Goal: Check status: Check status

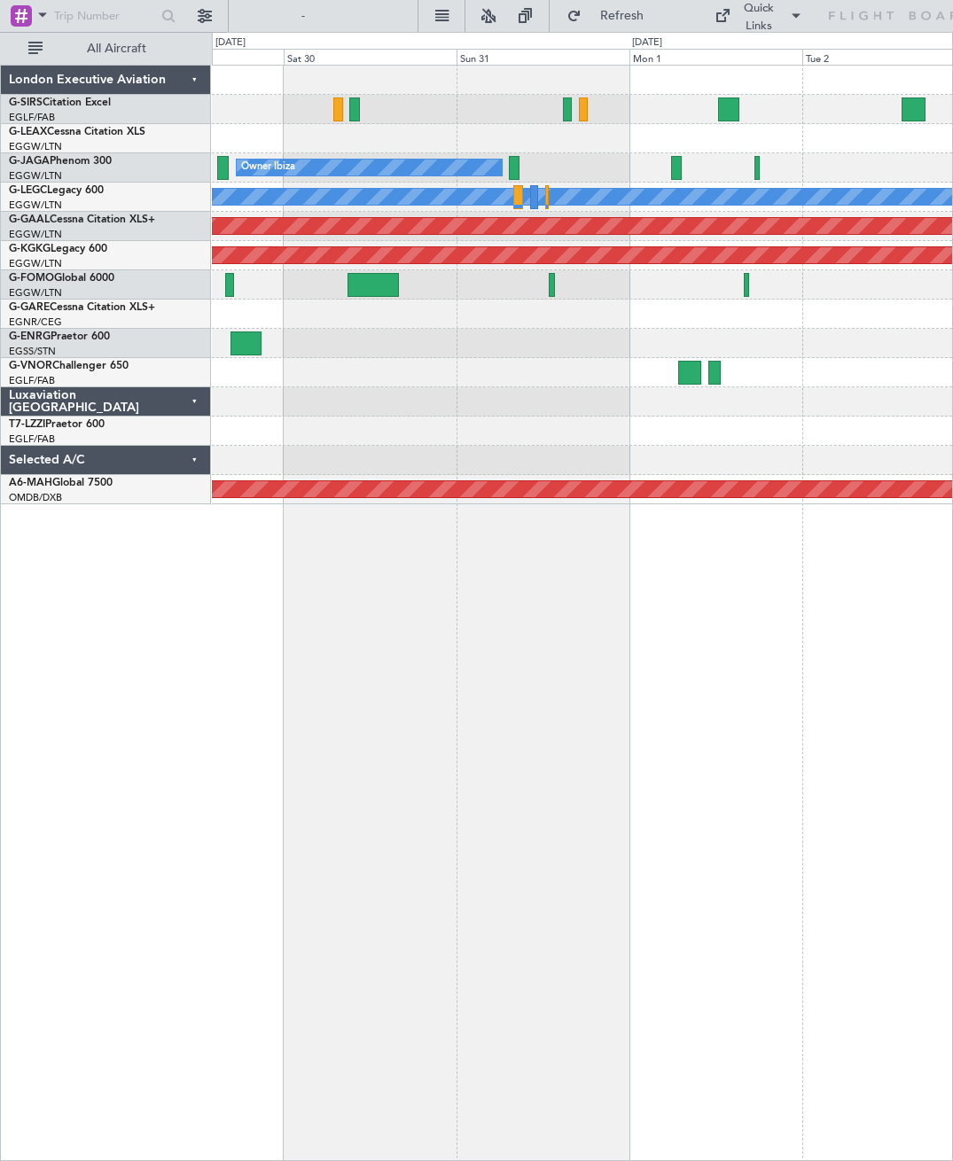
click at [364, 113] on div at bounding box center [582, 109] width 740 height 29
click at [354, 113] on div at bounding box center [354, 110] width 11 height 24
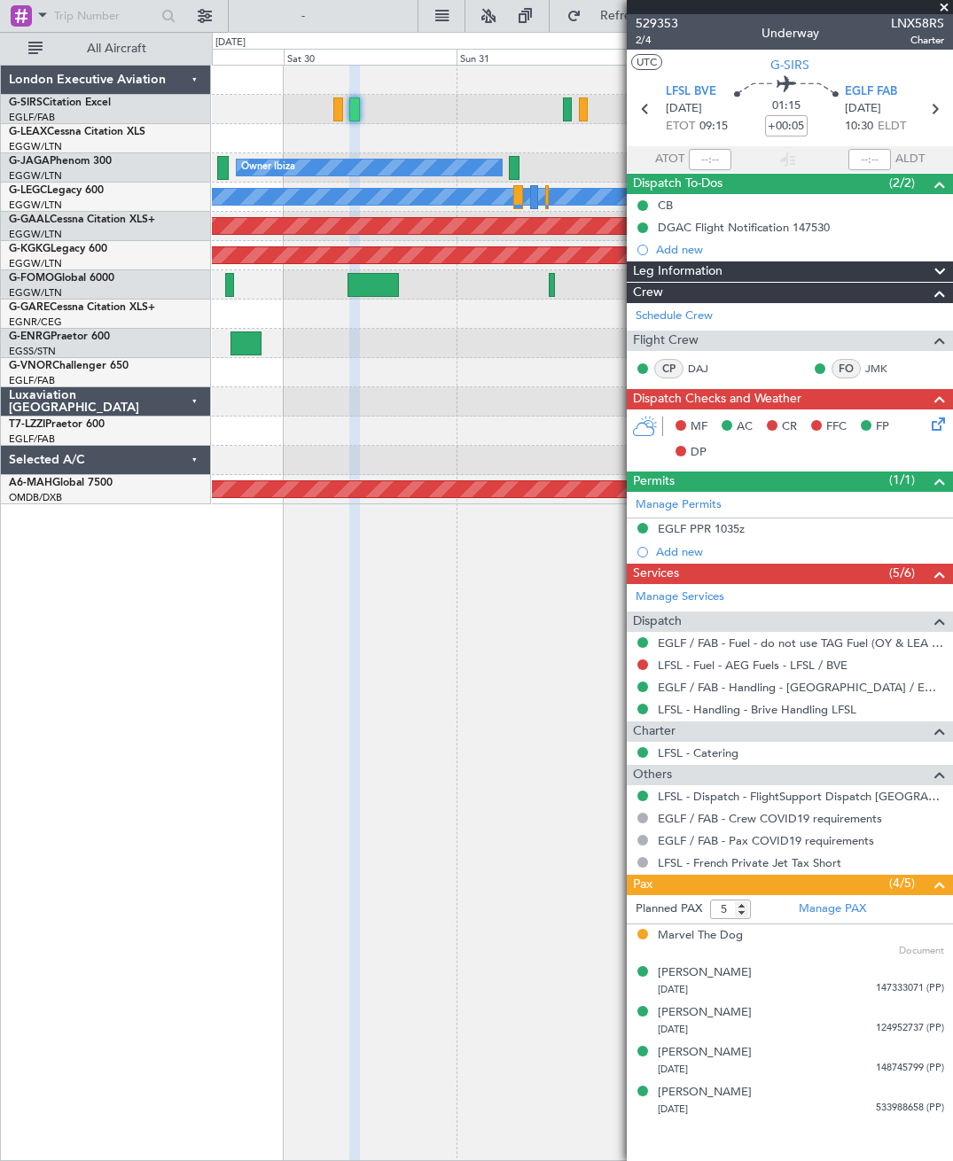
click at [949, 4] on span at bounding box center [944, 8] width 18 height 16
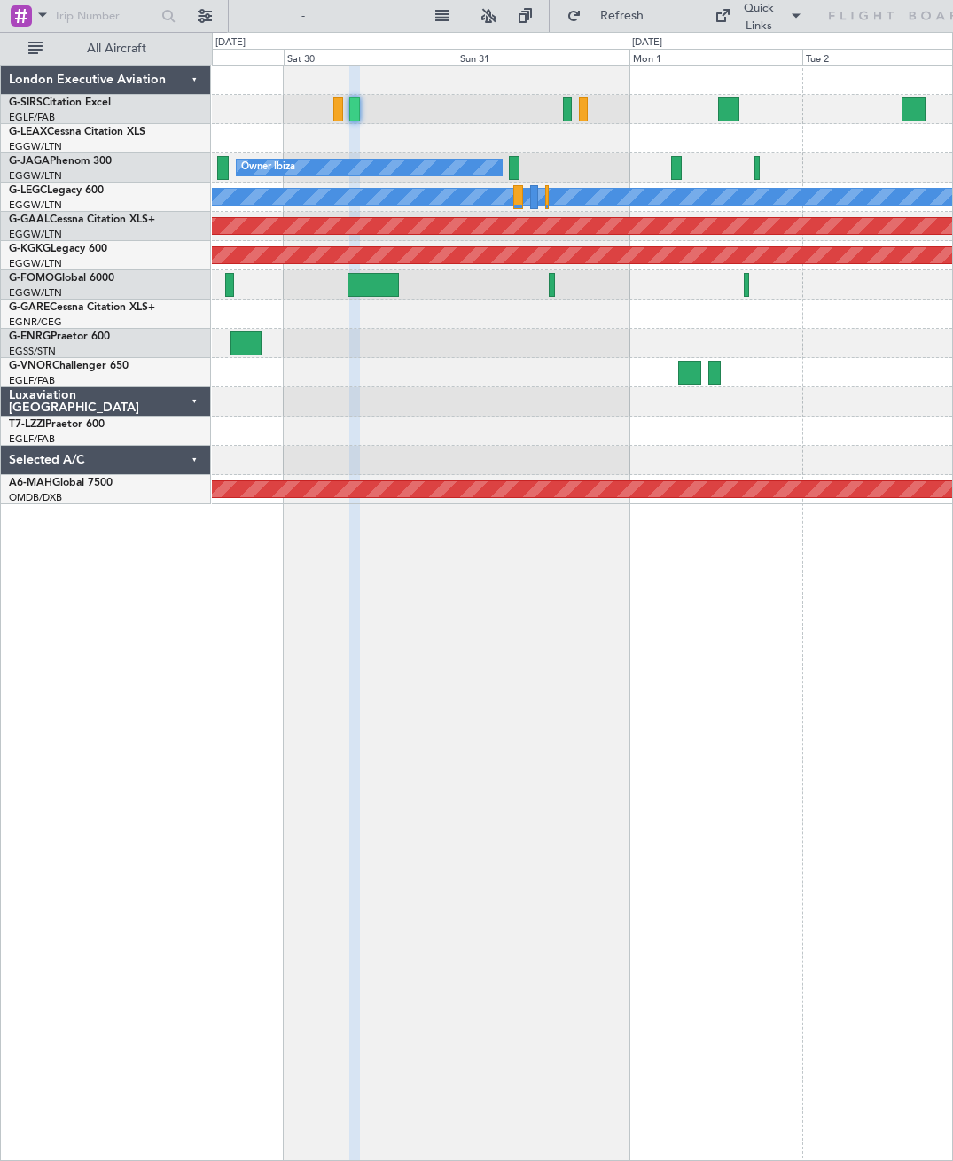
type input "0"
click at [739, 110] on div at bounding box center [728, 110] width 21 height 24
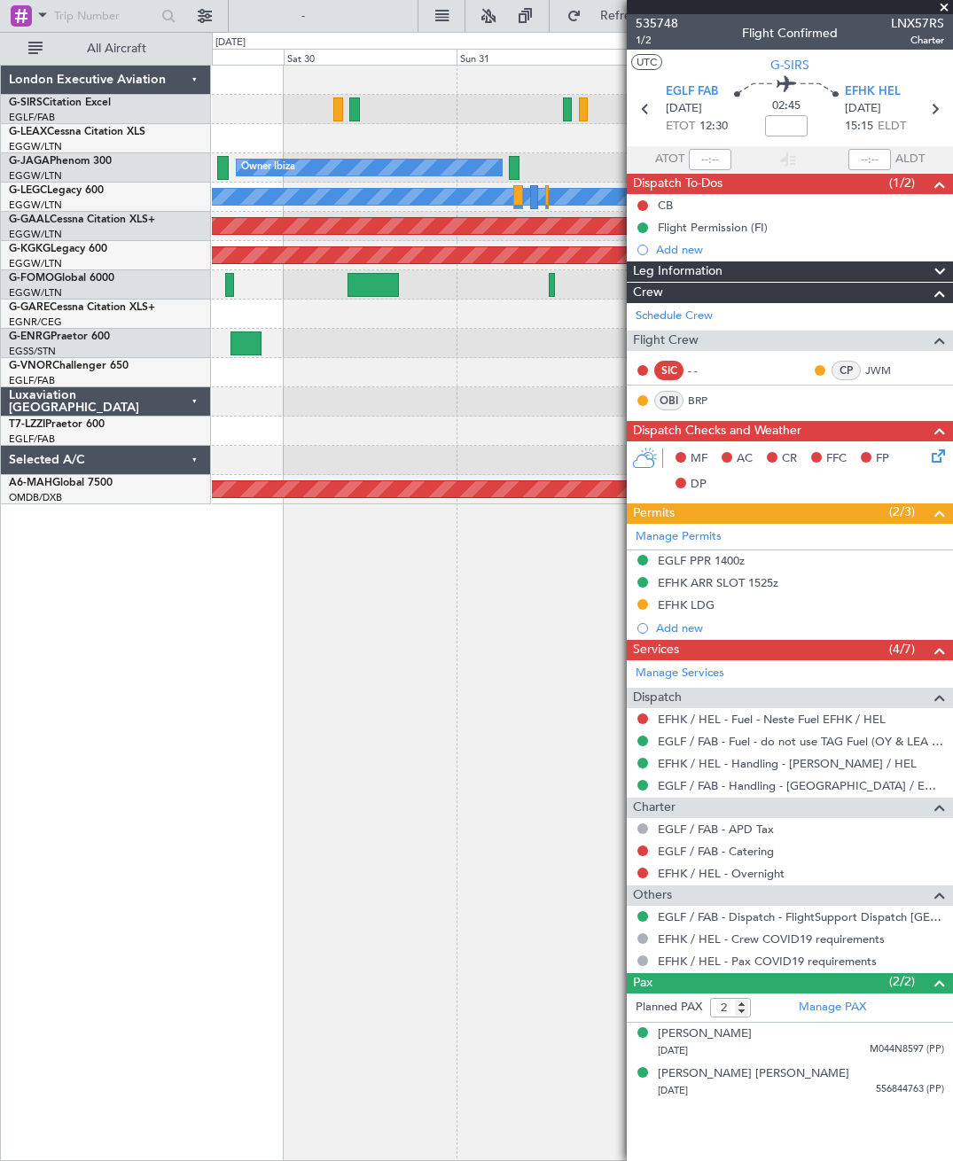
click at [864, 98] on span "EFHK HEL" at bounding box center [873, 92] width 56 height 18
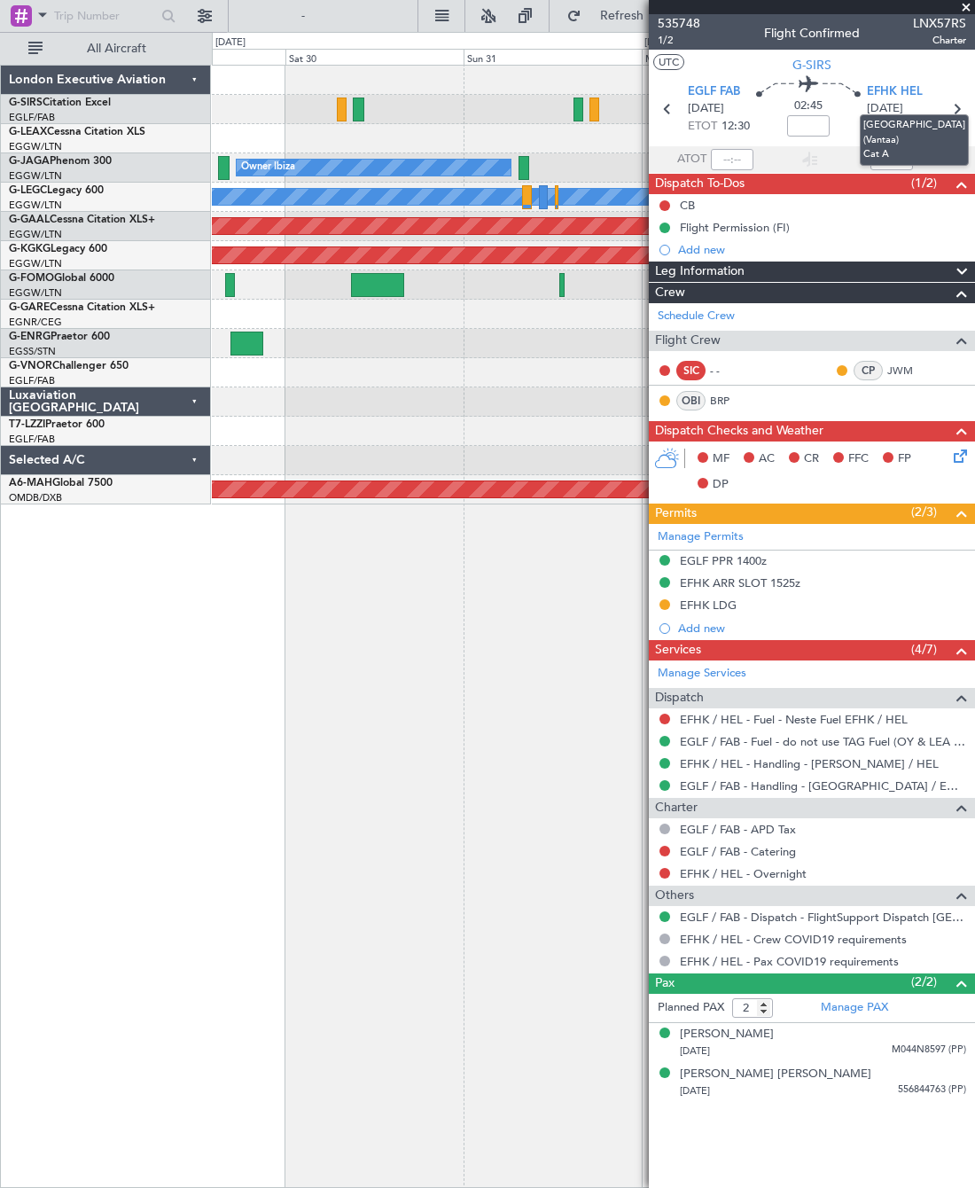
click at [160, 817] on div "London Executive Aviation G-SIRS Citation Excel EGLF/FAB London ([GEOGRAPHIC_DA…" at bounding box center [106, 626] width 210 height 1123
click at [952, 5] on span at bounding box center [966, 8] width 18 height 16
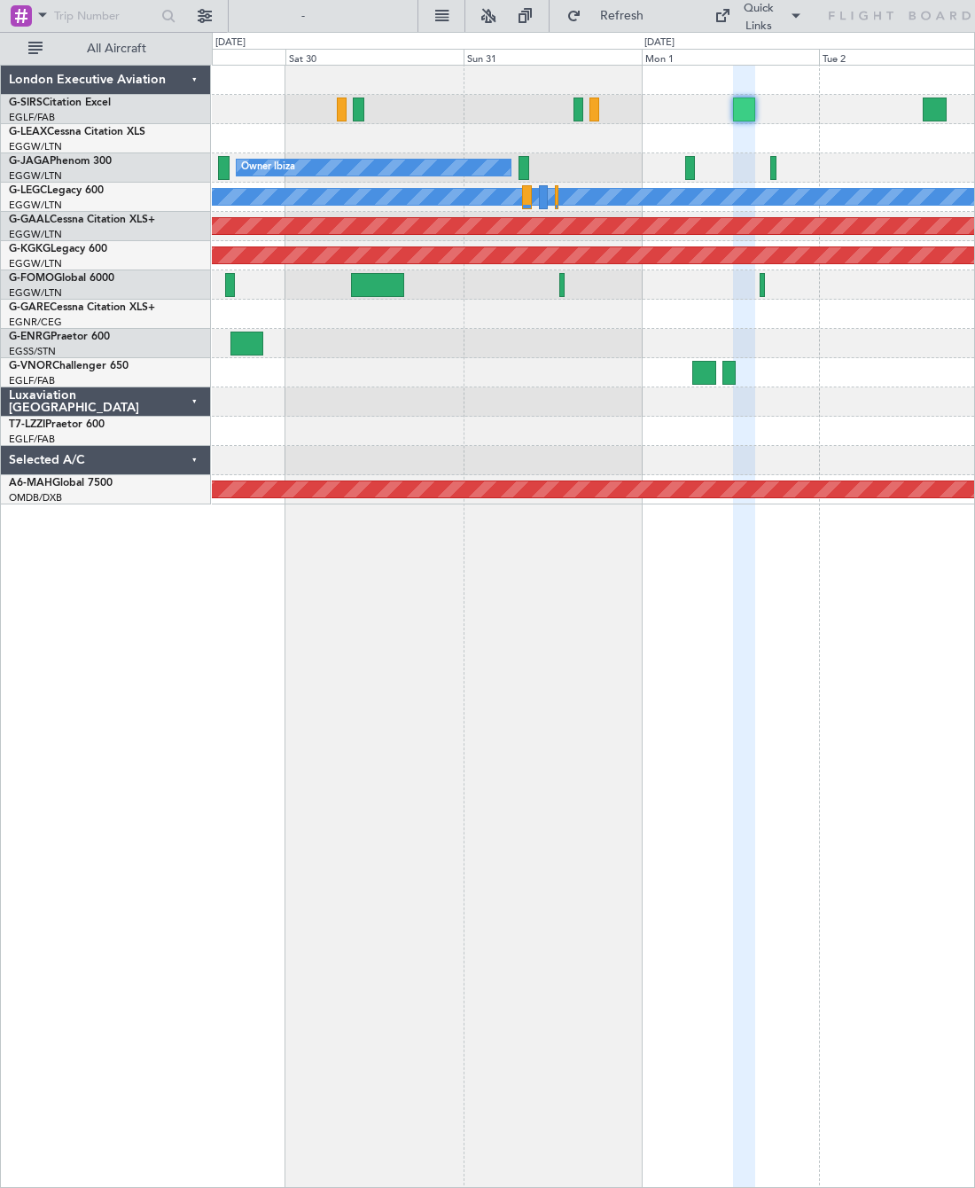
type input "0"
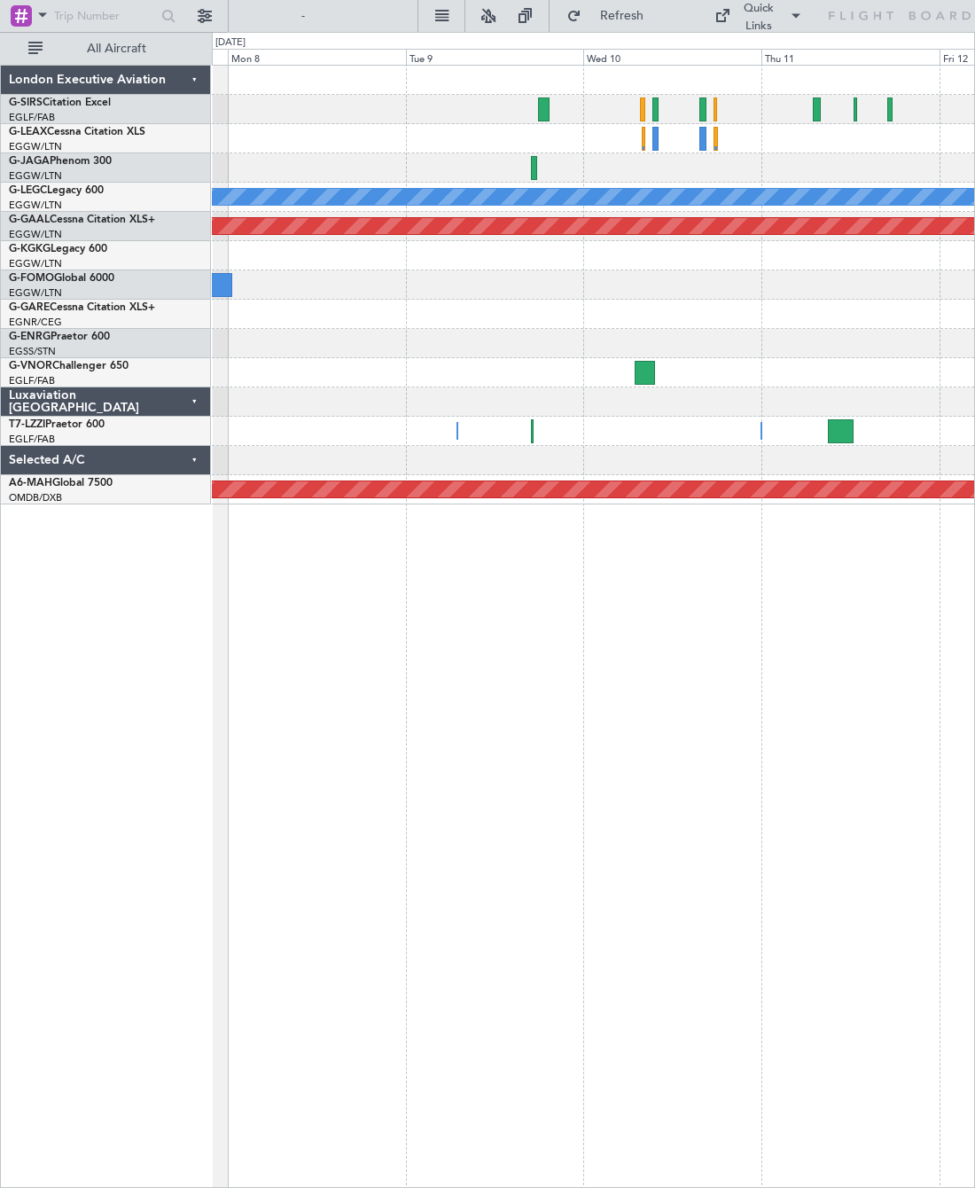
click at [454, 434] on div "Owner Owner" at bounding box center [593, 431] width 762 height 29
click at [764, 424] on div "Owner Owner" at bounding box center [593, 431] width 762 height 29
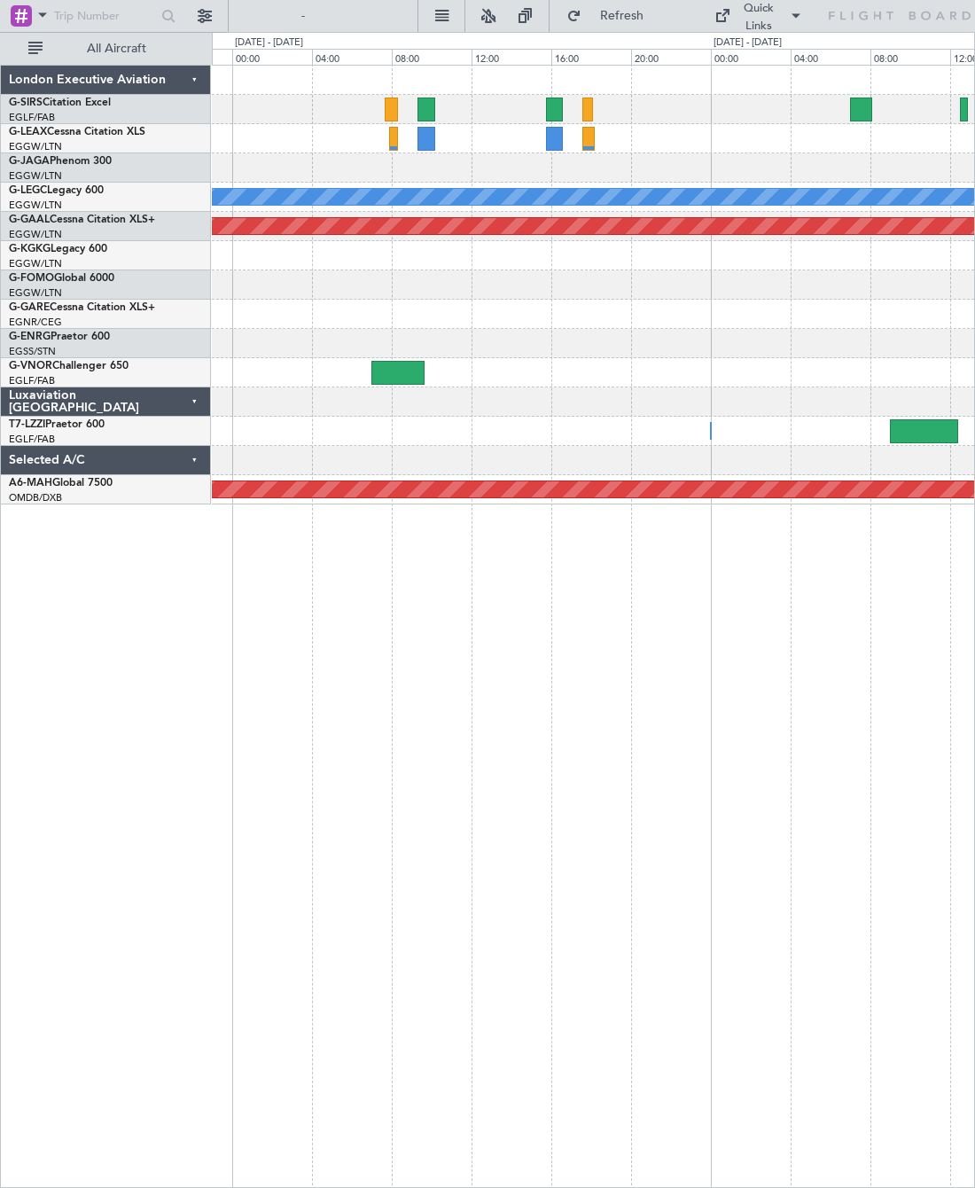
click at [794, 471] on div at bounding box center [593, 460] width 762 height 29
click at [910, 430] on div at bounding box center [923, 431] width 68 height 24
